Goal: Information Seeking & Learning: Learn about a topic

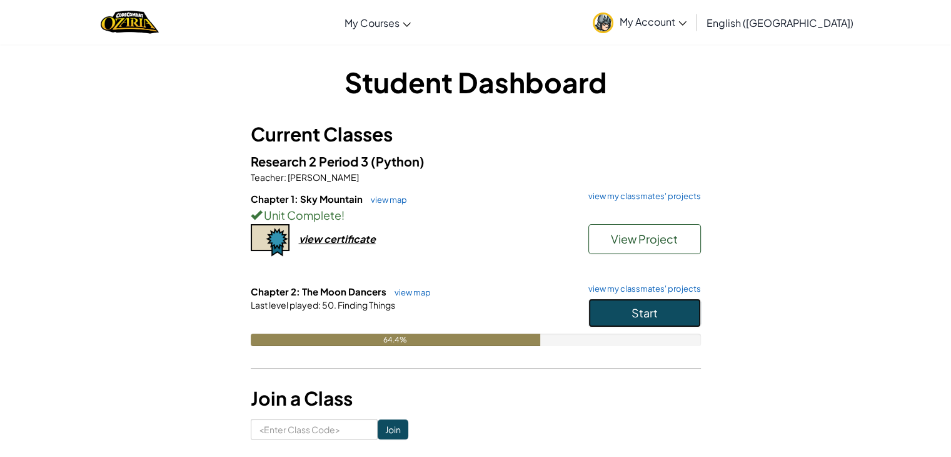
click at [667, 310] on button "Start" at bounding box center [644, 312] width 113 height 29
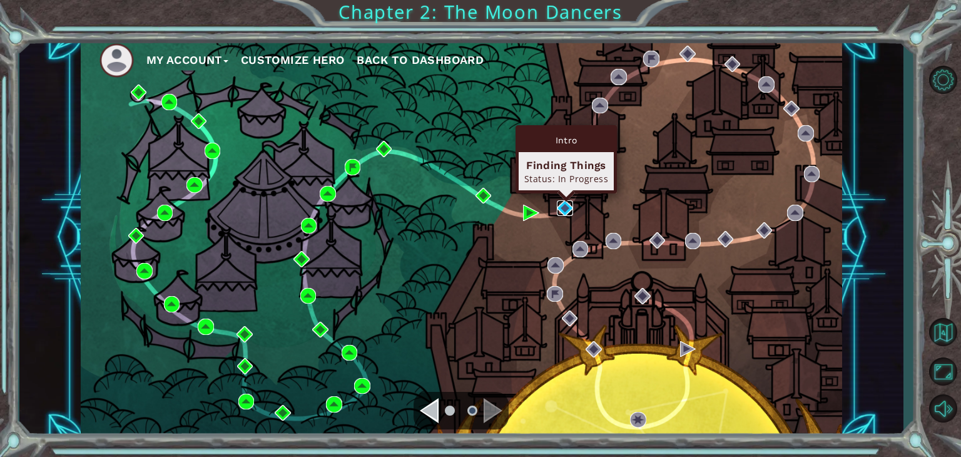
click at [565, 203] on img at bounding box center [565, 208] width 16 height 16
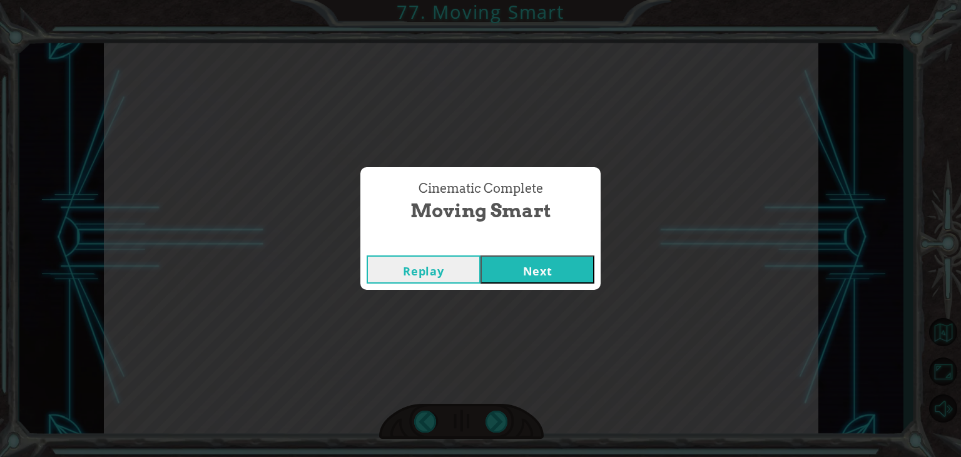
click at [569, 263] on button "Next" at bounding box center [537, 269] width 114 height 28
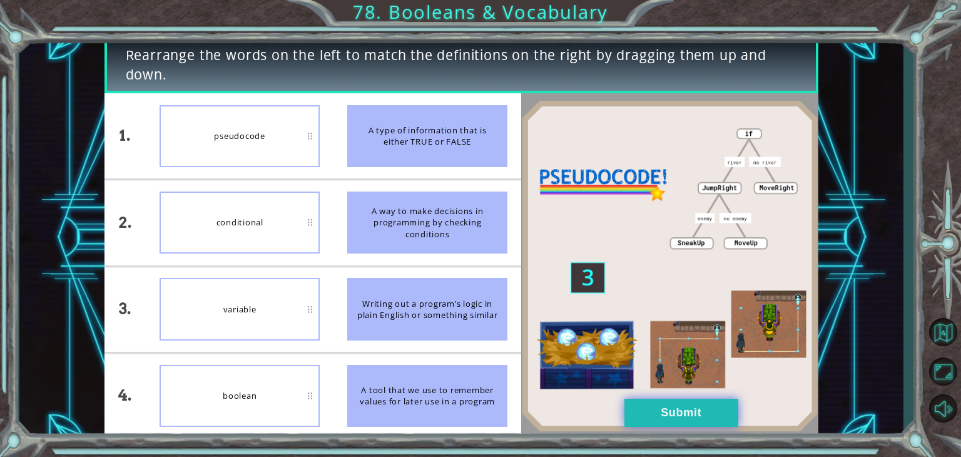
click at [634, 398] on button "Submit" at bounding box center [681, 412] width 114 height 28
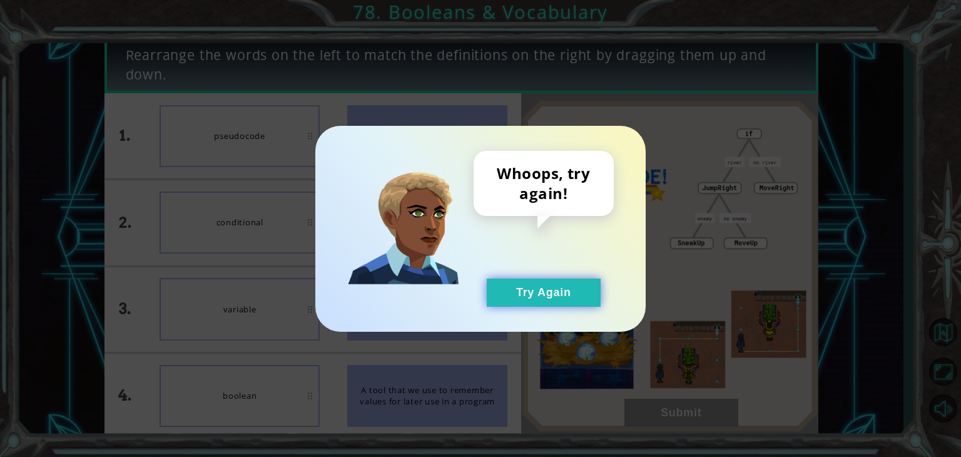
click at [495, 284] on button "Try Again" at bounding box center [544, 292] width 114 height 28
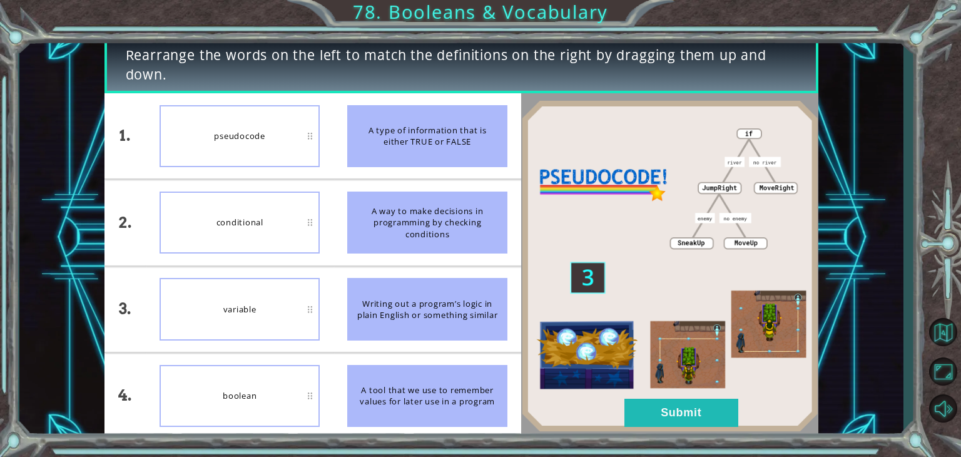
drag, startPoint x: 299, startPoint y: 245, endPoint x: 278, endPoint y: 161, distance: 86.5
drag, startPoint x: 278, startPoint y: 161, endPoint x: 162, endPoint y: 211, distance: 126.3
click at [162, 211] on div "conditional" at bounding box center [239, 222] width 160 height 62
click at [669, 428] on img at bounding box center [669, 265] width 297 height 331
click at [661, 418] on button "Submit" at bounding box center [681, 412] width 114 height 28
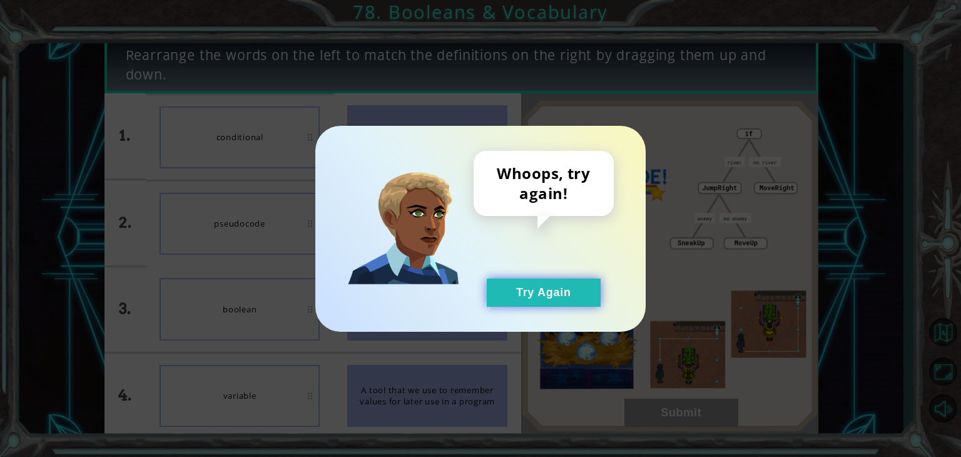
click at [542, 301] on button "Try Again" at bounding box center [544, 292] width 114 height 28
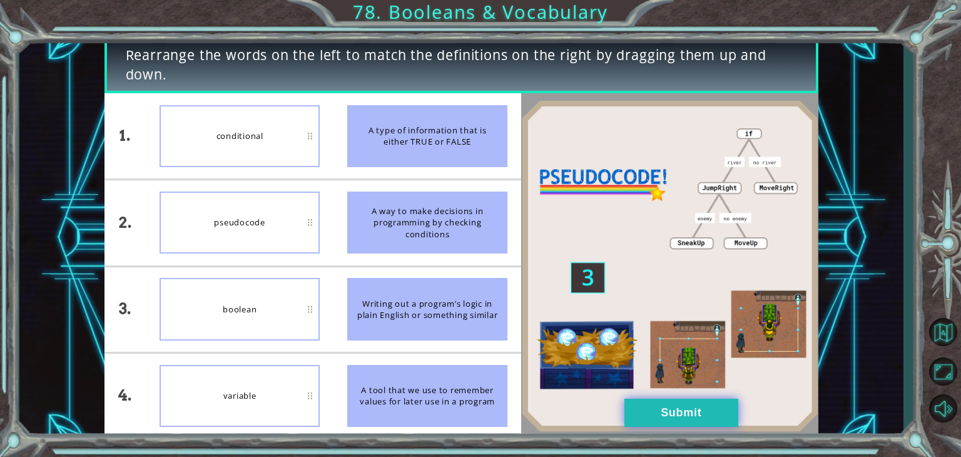
click at [697, 411] on button "Submit" at bounding box center [681, 412] width 114 height 28
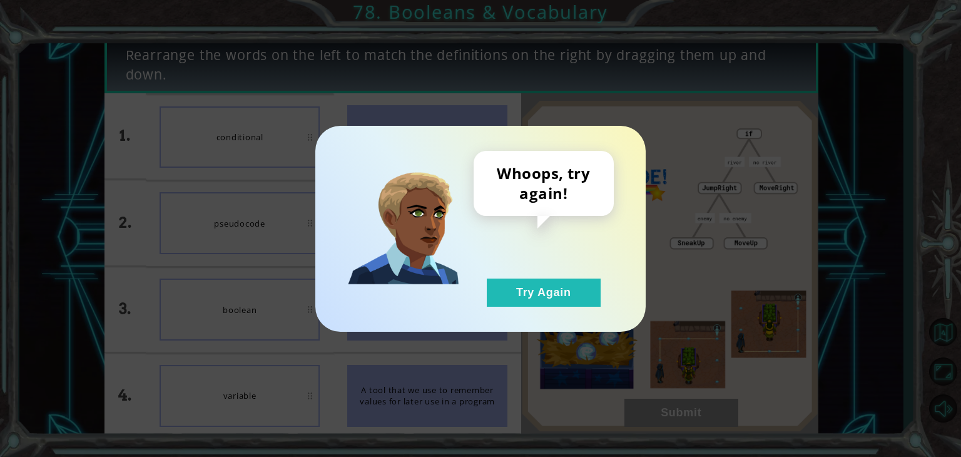
click at [572, 313] on div "Whoops, try again! Try Again" at bounding box center [480, 229] width 330 height 206
click at [568, 310] on div "Whoops, try again! Try Again" at bounding box center [480, 229] width 330 height 206
click at [560, 285] on button "Try Again" at bounding box center [544, 292] width 114 height 28
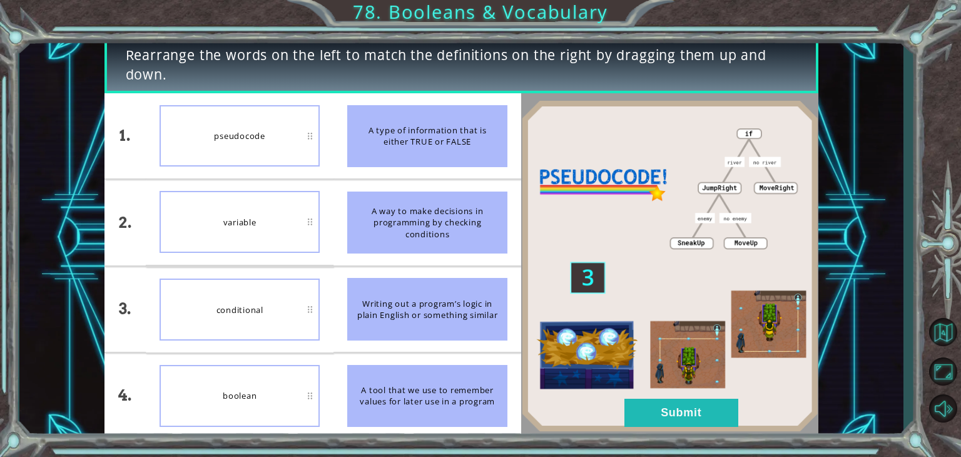
click at [676, 442] on div "Rearrange the words on the left to match the definitions on the right by draggi…" at bounding box center [480, 228] width 961 height 457
click at [667, 431] on div at bounding box center [669, 265] width 297 height 345
click at [662, 422] on button "Submit" at bounding box center [681, 412] width 114 height 28
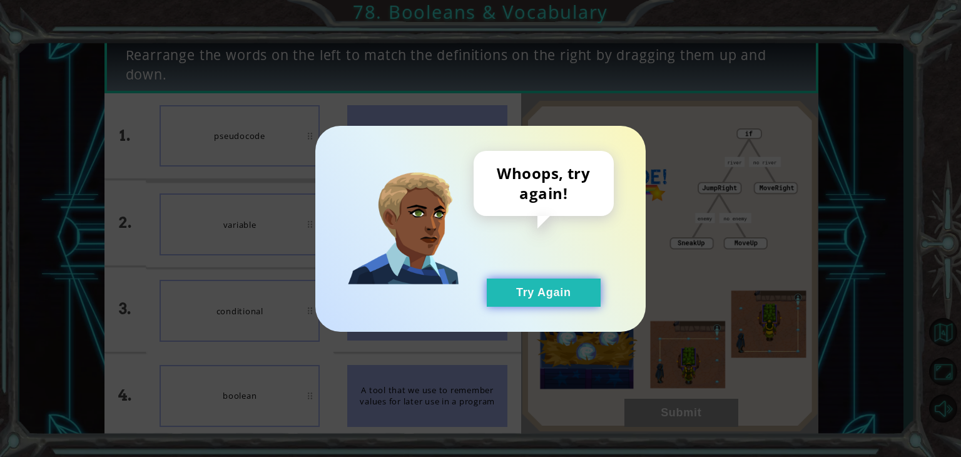
click at [565, 298] on button "Try Again" at bounding box center [544, 292] width 114 height 28
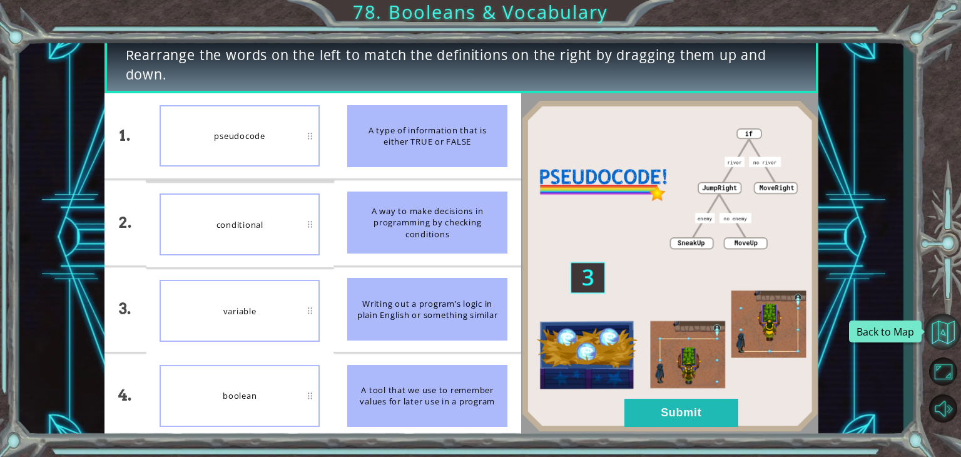
click at [942, 330] on button "Back to Map" at bounding box center [942, 331] width 36 height 36
